Goal: Task Accomplishment & Management: Use online tool/utility

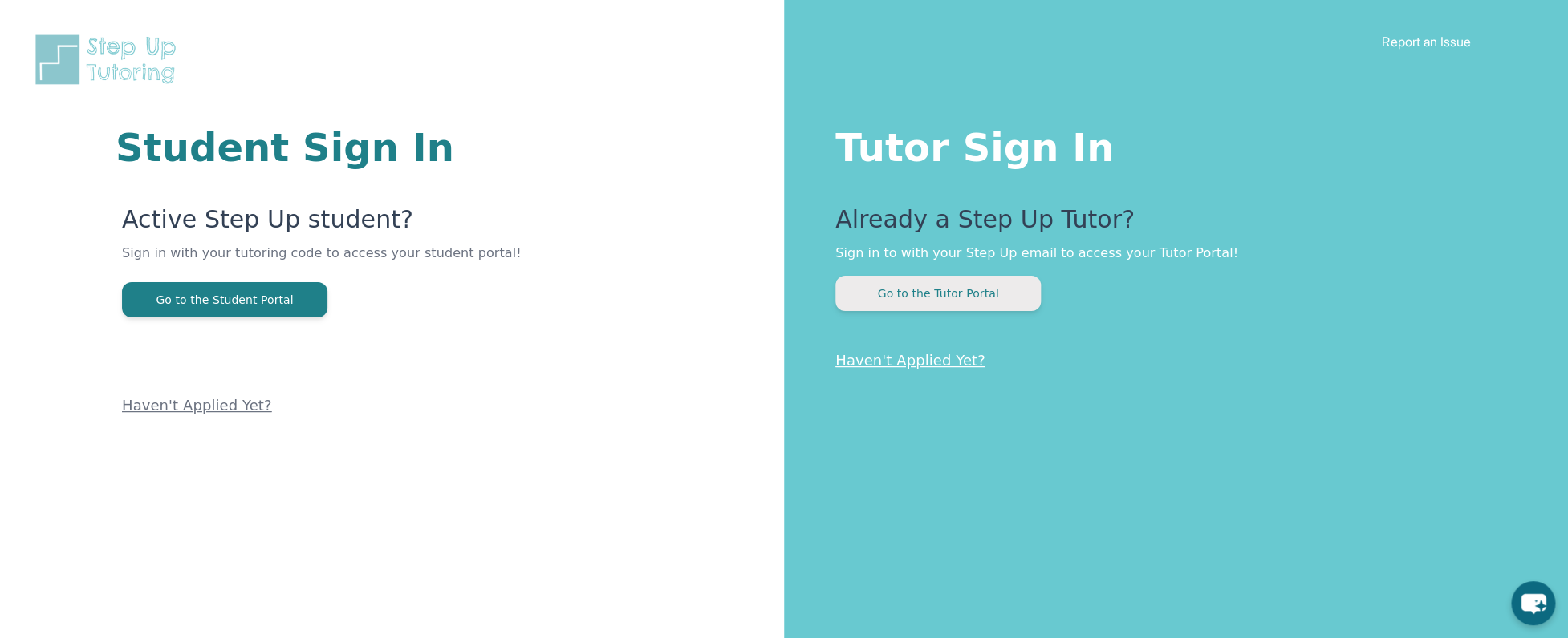
click at [979, 294] on button "Go to the Tutor Portal" at bounding box center [938, 294] width 205 height 35
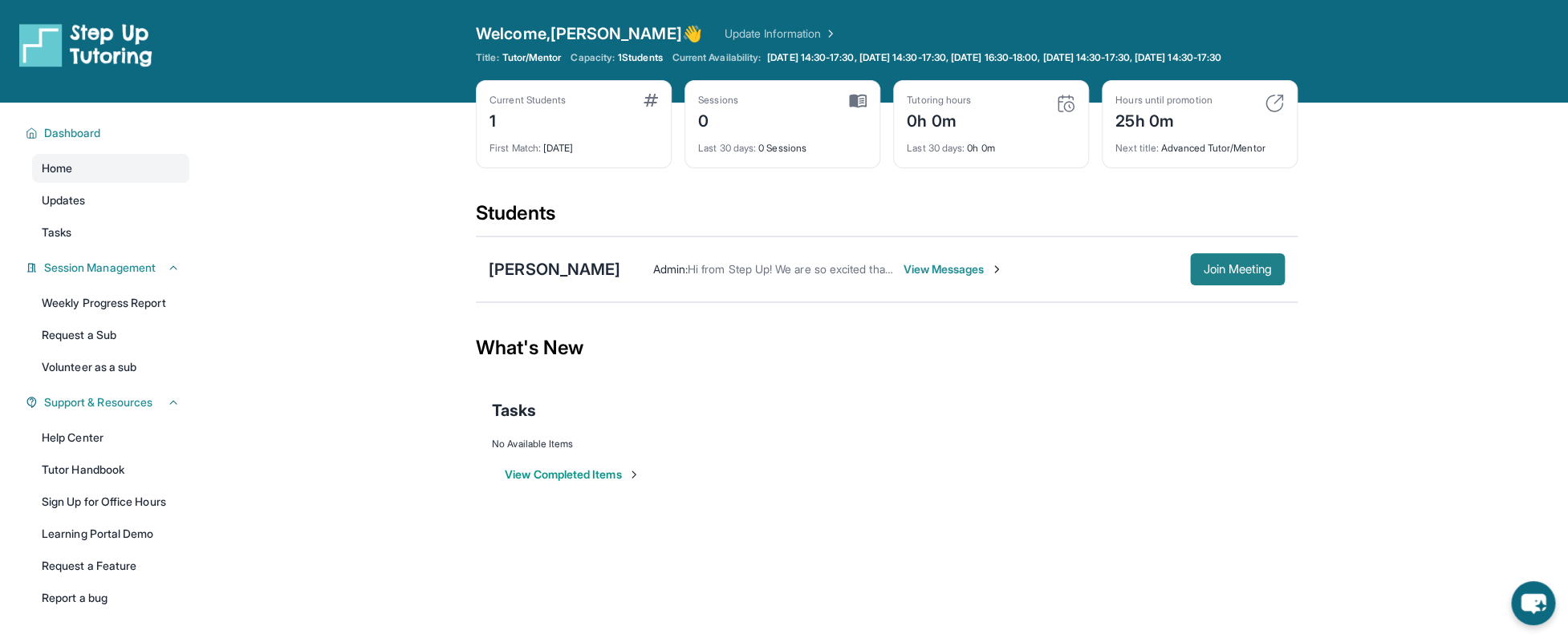
click at [1210, 274] on span "Join Meeting" at bounding box center [1237, 269] width 69 height 10
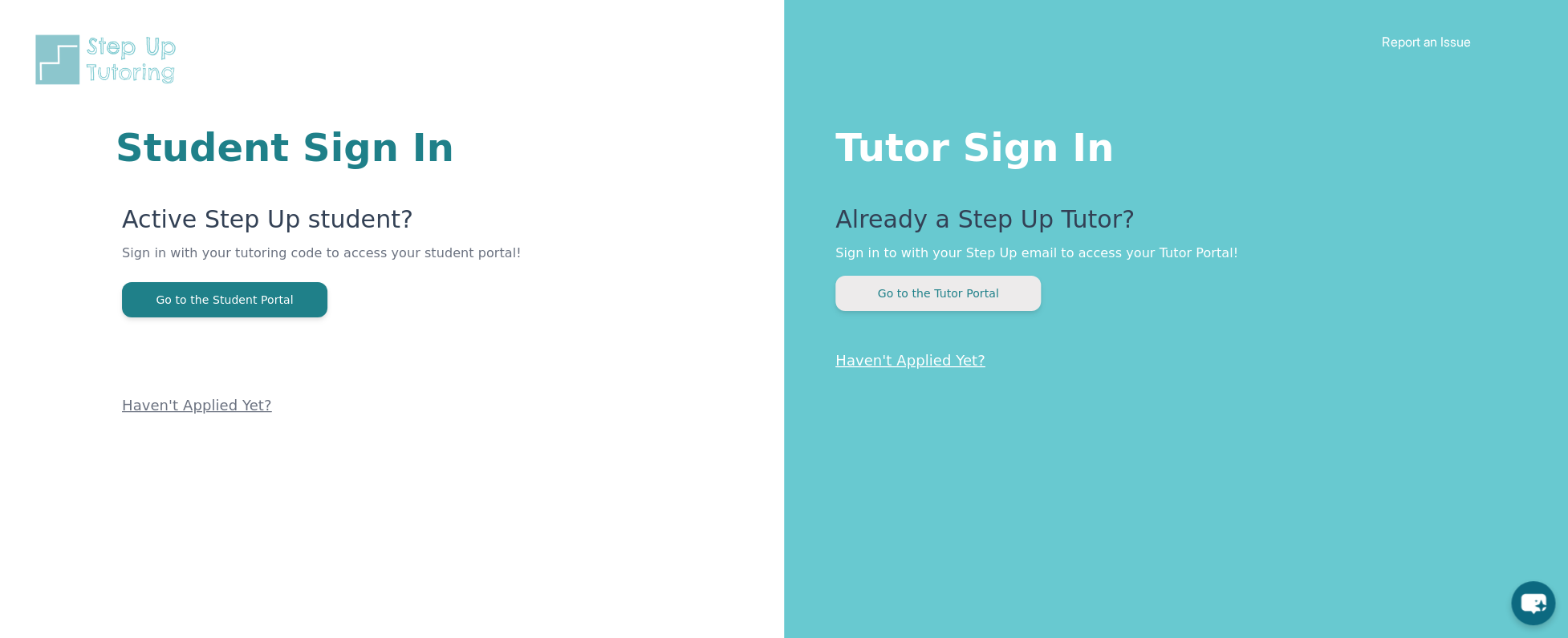
click at [973, 292] on button "Go to the Tutor Portal" at bounding box center [938, 294] width 205 height 35
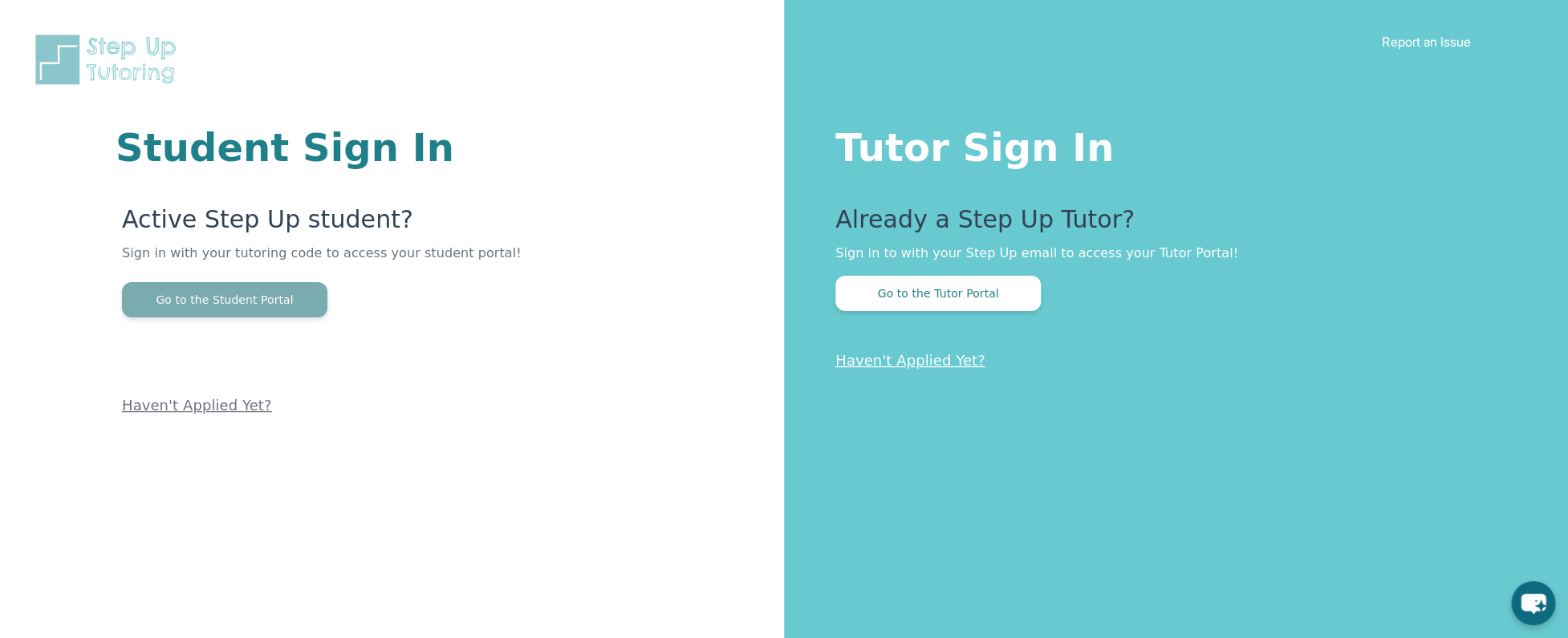
click at [275, 300] on button "Go to the Student Portal" at bounding box center [225, 300] width 205 height 35
